Goal: Check status: Check status

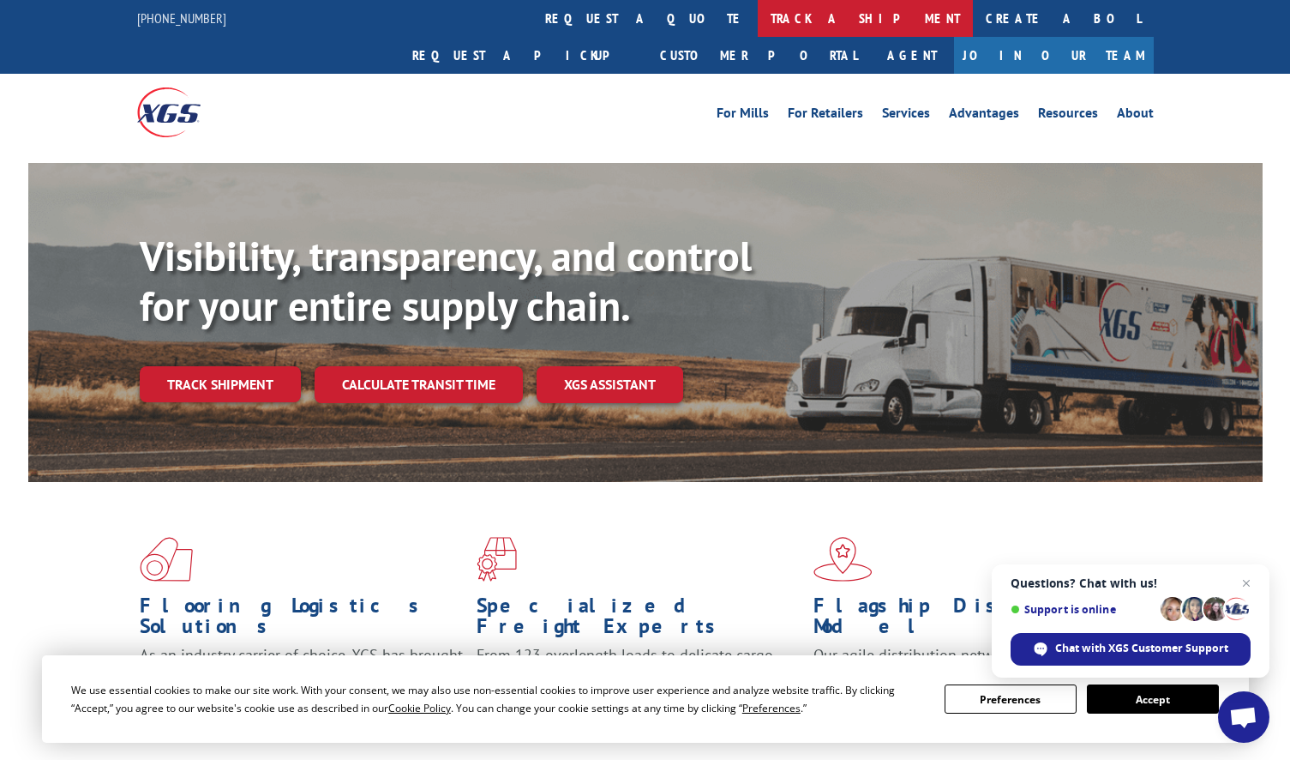
click at [758, 21] on link "track a shipment" at bounding box center [865, 18] width 215 height 37
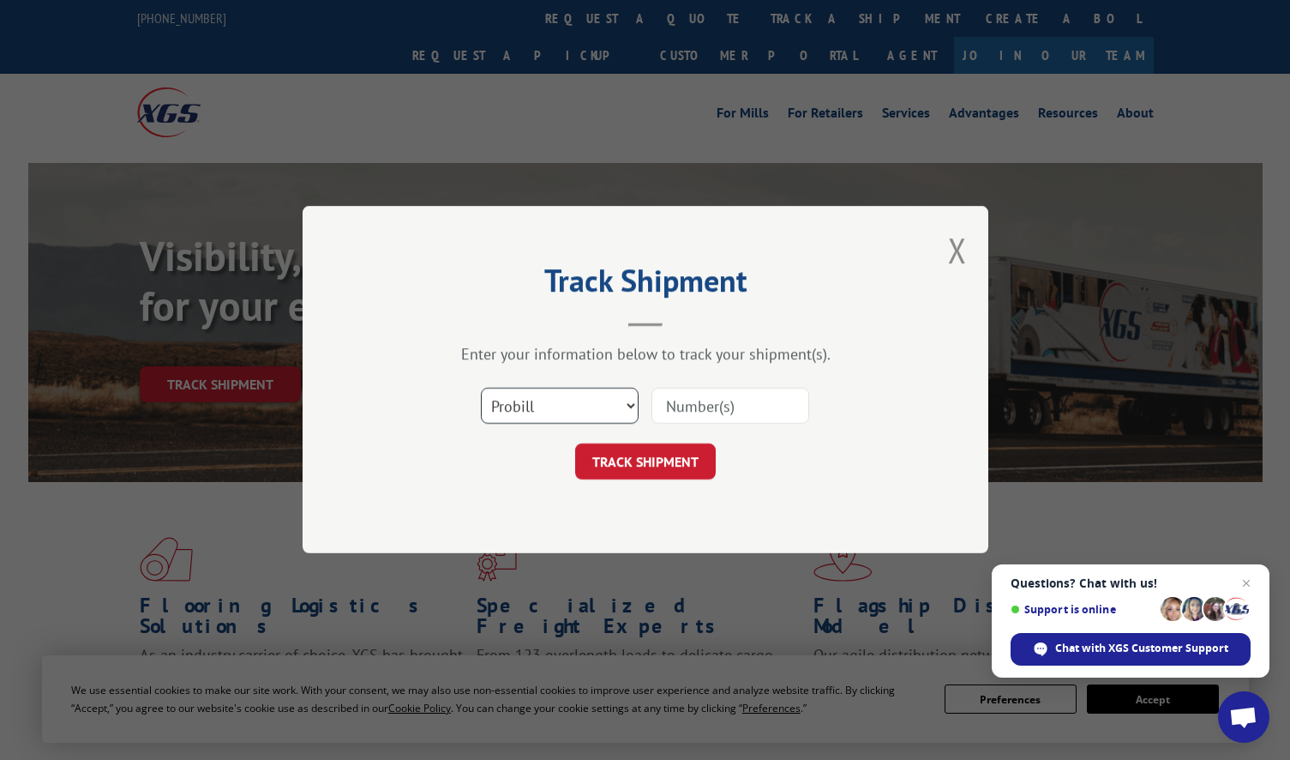
click at [581, 408] on select "Select category... Probill BOL PO" at bounding box center [560, 406] width 158 height 36
select select "po"
click at [481, 388] on select "Select category... Probill BOL PO" at bounding box center [560, 406] width 158 height 36
drag, startPoint x: 711, startPoint y: 406, endPoint x: 709, endPoint y: 418, distance: 11.3
click at [711, 406] on input at bounding box center [731, 406] width 158 height 36
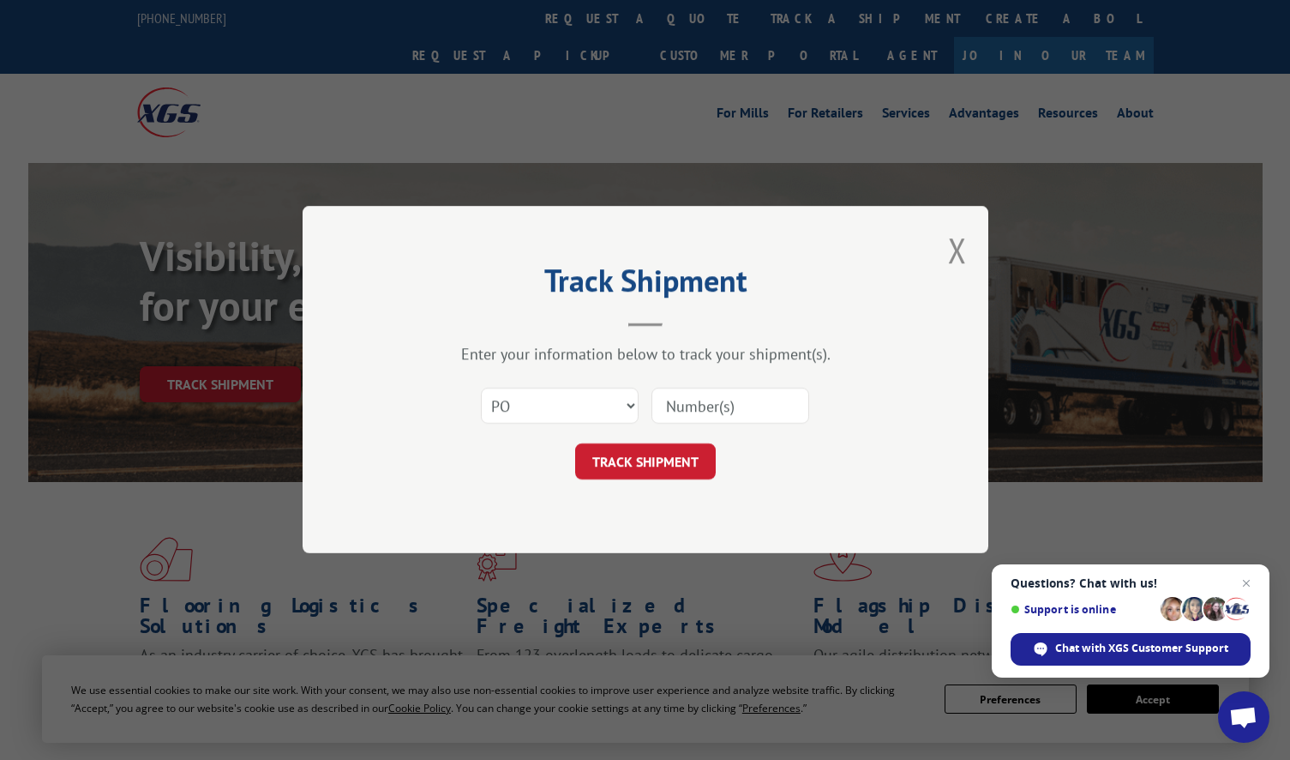
paste input "295724524"
type input "295724524"
click at [630, 469] on button "TRACK SHIPMENT" at bounding box center [645, 462] width 141 height 36
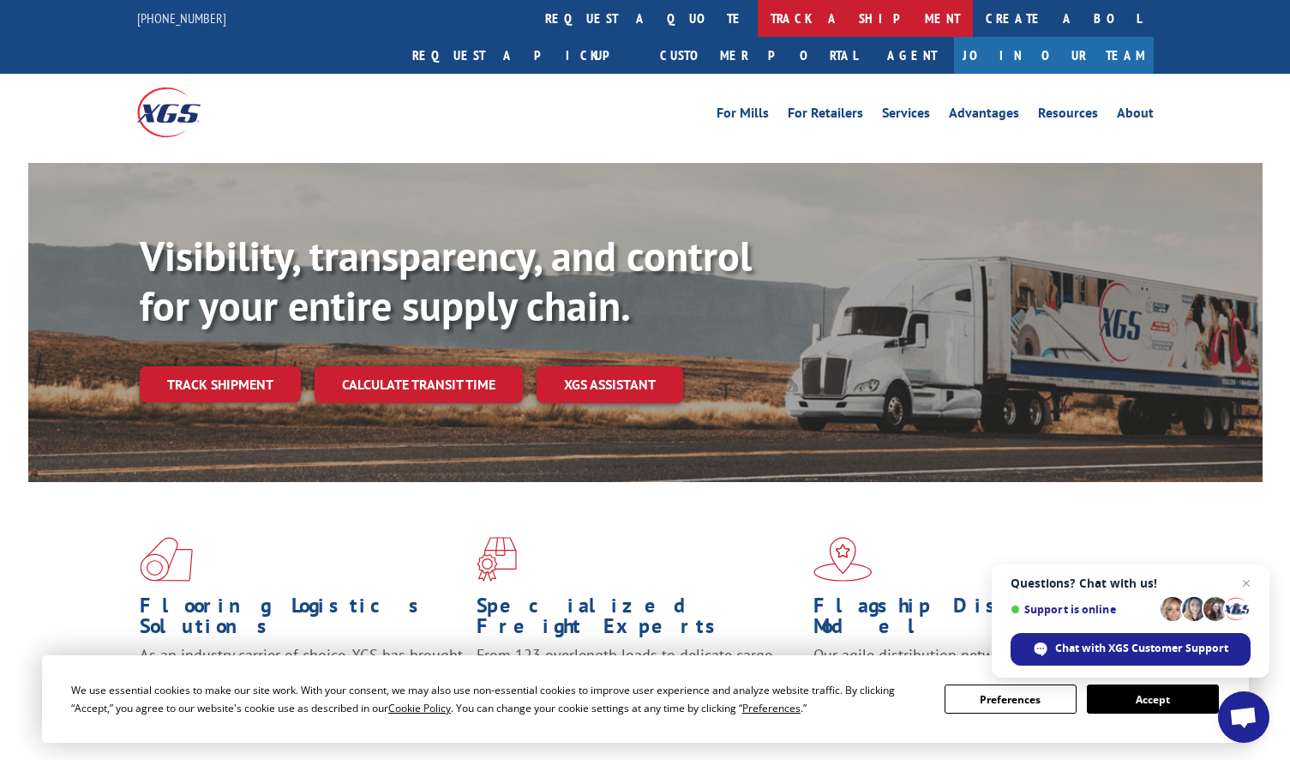
click at [758, 21] on link "track a shipment" at bounding box center [865, 18] width 215 height 37
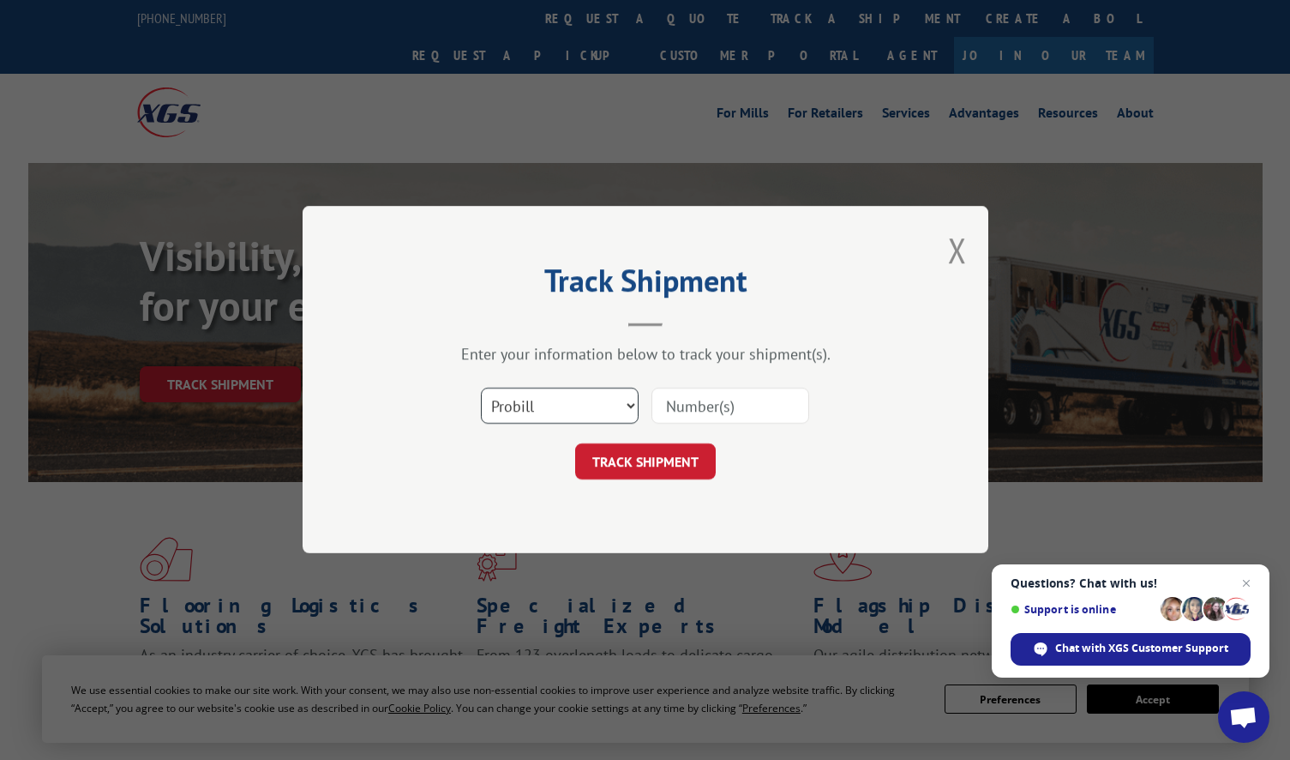
click at [562, 409] on select "Select category... Probill BOL PO" at bounding box center [560, 406] width 158 height 36
select select "po"
click at [481, 388] on select "Select category... Probill BOL PO" at bounding box center [560, 406] width 158 height 36
drag, startPoint x: 695, startPoint y: 406, endPoint x: 697, endPoint y: 418, distance: 12.1
click at [695, 406] on input at bounding box center [731, 406] width 158 height 36
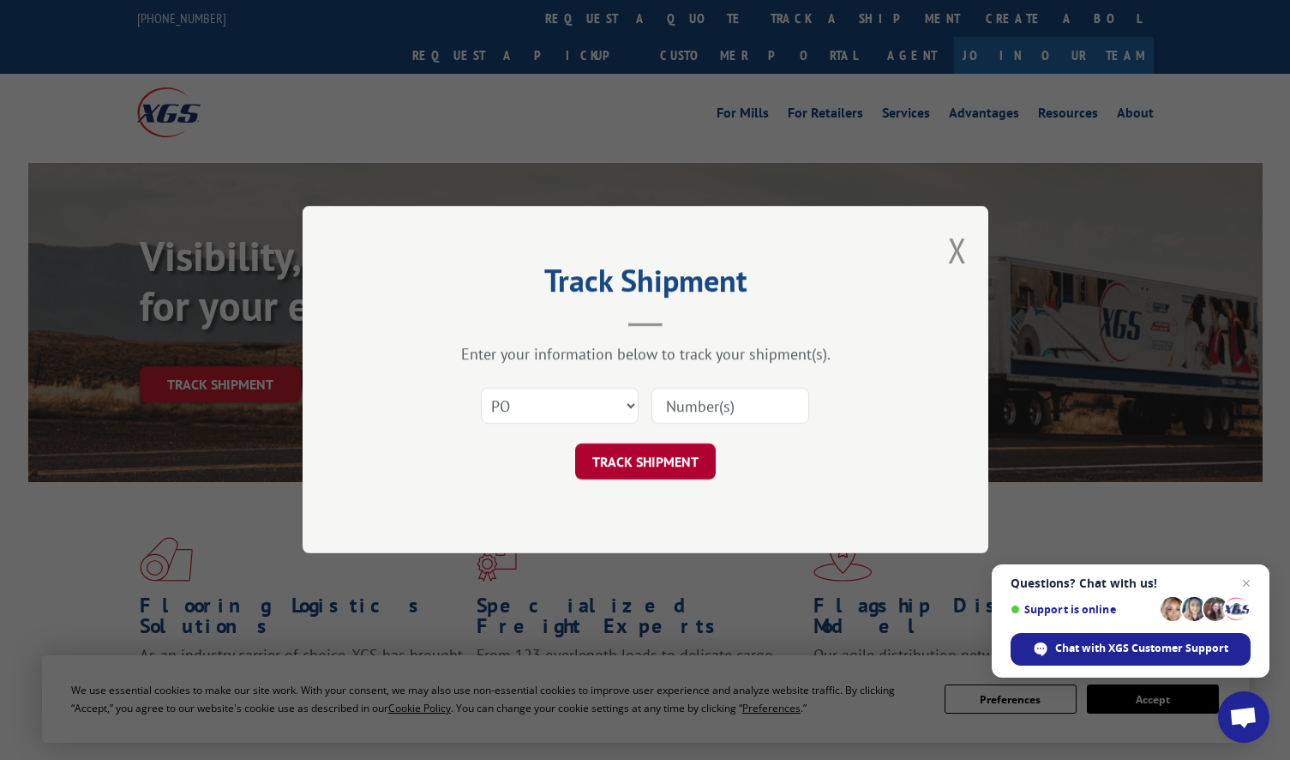
paste input "295458158"
type input "295458158"
click at [653, 462] on button "TRACK SHIPMENT" at bounding box center [645, 462] width 141 height 36
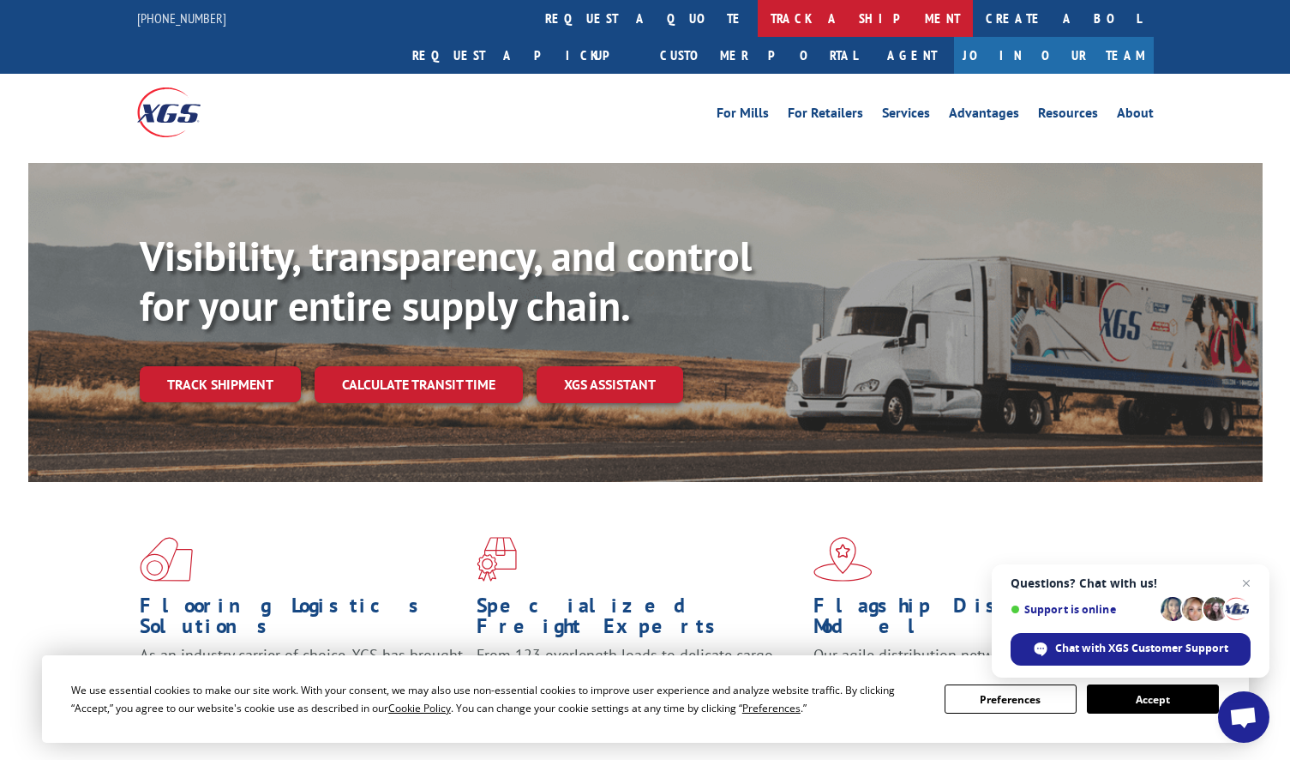
click at [758, 4] on link "track a shipment" at bounding box center [865, 18] width 215 height 37
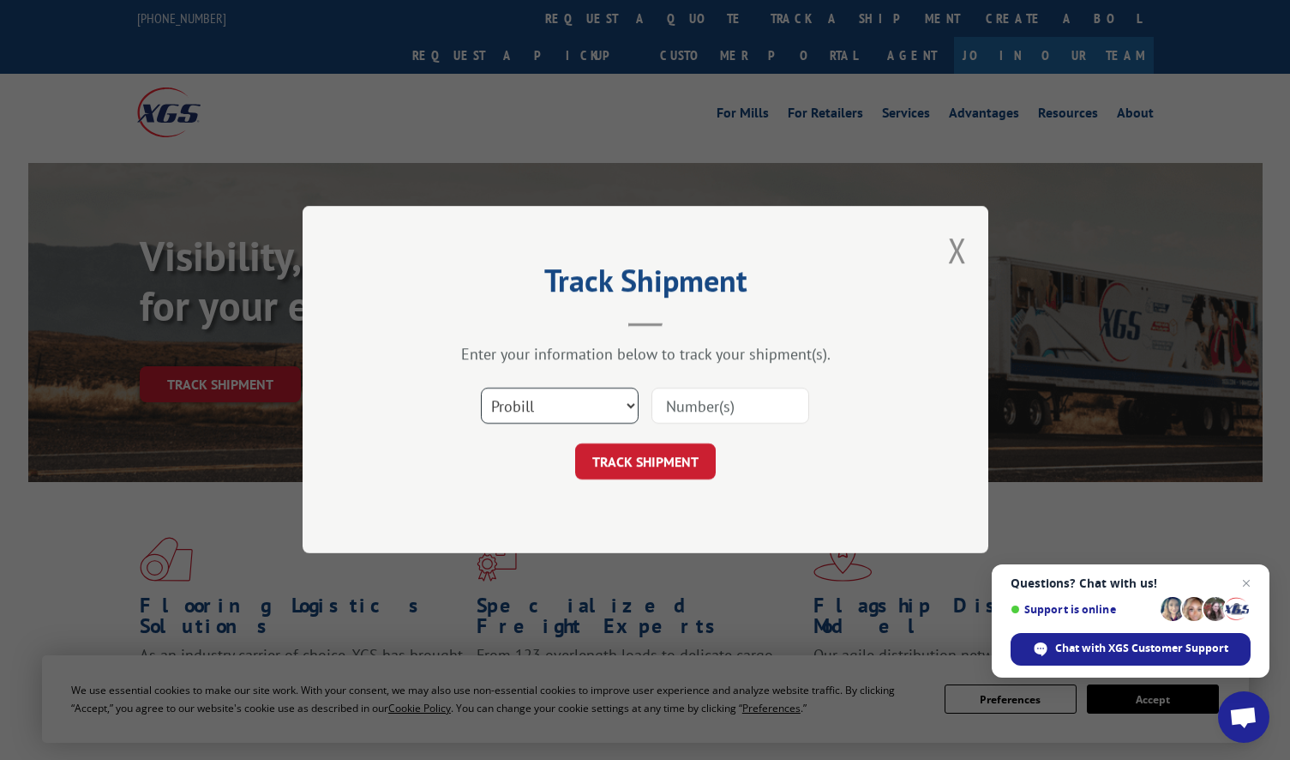
drag, startPoint x: 599, startPoint y: 401, endPoint x: 591, endPoint y: 412, distance: 13.4
click at [599, 401] on select "Select category... Probill BOL PO" at bounding box center [560, 406] width 158 height 36
select select "po"
click at [481, 388] on select "Select category... Probill BOL PO" at bounding box center [560, 406] width 158 height 36
click at [703, 405] on input at bounding box center [731, 406] width 158 height 36
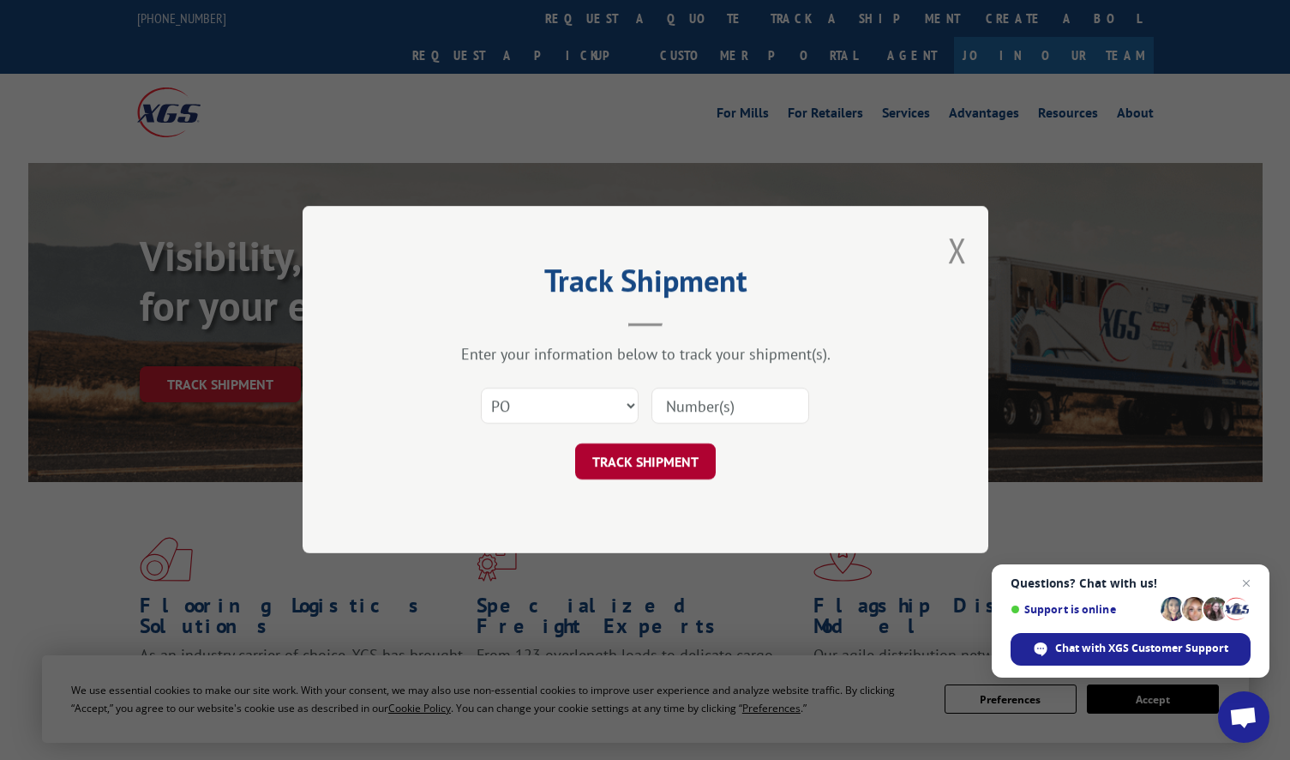
paste input "295633399"
type input "295633399"
click at [647, 459] on button "TRACK SHIPMENT" at bounding box center [645, 462] width 141 height 36
